Goal: Navigation & Orientation: Find specific page/section

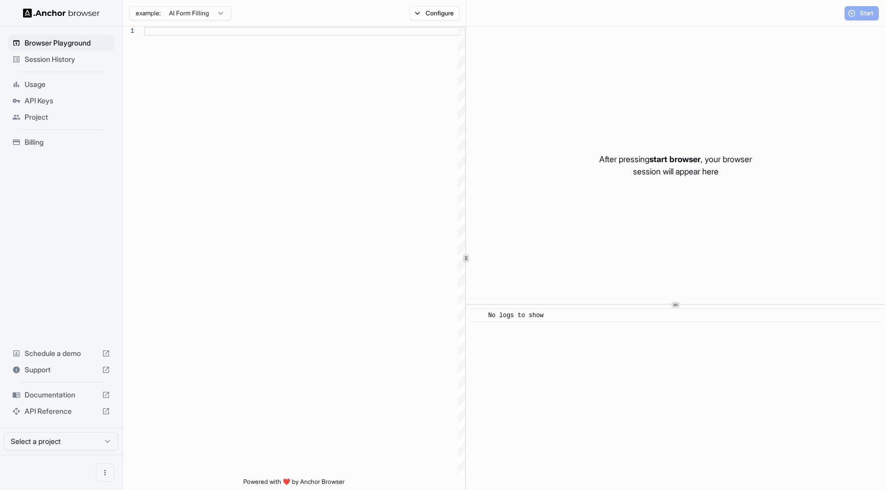
scroll to position [92, 0]
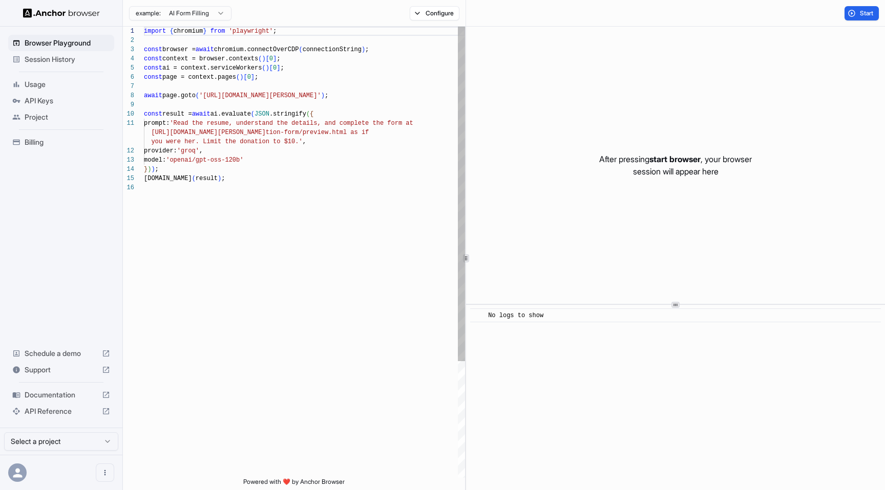
scroll to position [92, 0]
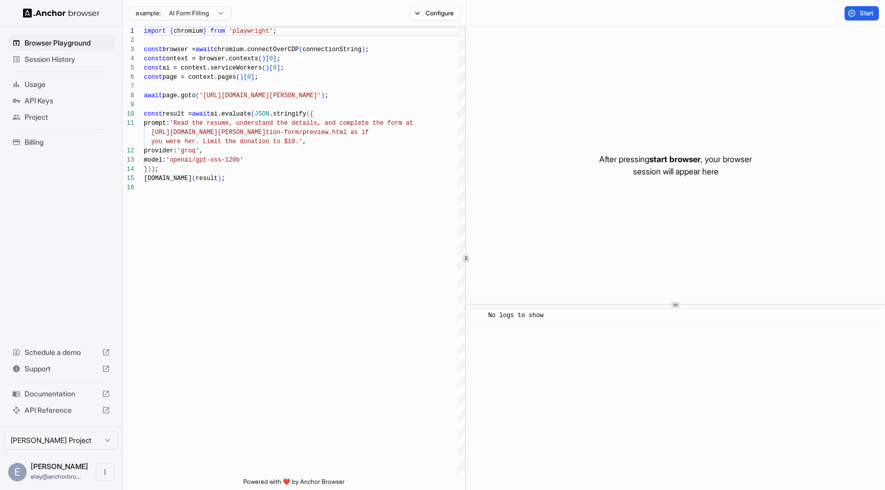
click at [70, 61] on span "Session History" at bounding box center [67, 59] width 85 height 10
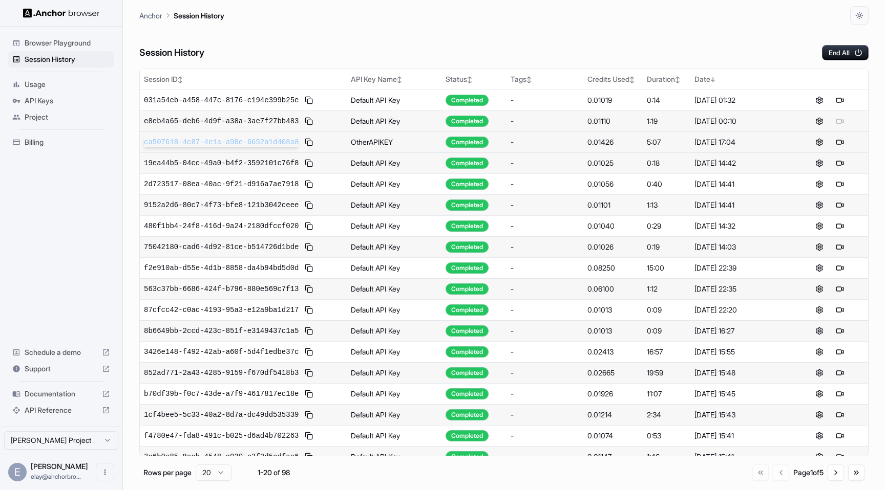
click at [218, 137] on span "ca507618-4c87-4e1a-a98e-6652a1d408a8" at bounding box center [221, 142] width 155 height 10
click at [203, 121] on span "e8eb4a65-deb6-4d9f-a38a-3ae7f27bb483" at bounding box center [221, 121] width 155 height 10
click at [288, 141] on span "ca507618-4c87-4e1a-a98e-6652a1d408a8" at bounding box center [221, 142] width 155 height 10
